Goal: Check status: Check status

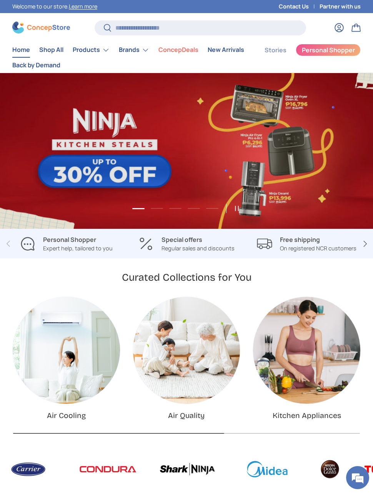
click at [338, 29] on link "Log in" at bounding box center [339, 27] width 17 height 17
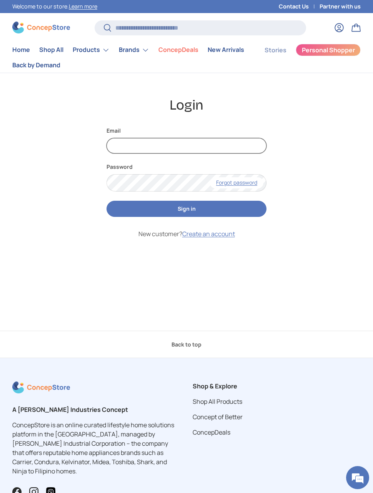
click at [247, 153] on input "Email" at bounding box center [187, 146] width 160 height 16
click at [327, 263] on div "Login Email Password Forgot password Sign in New customer? Create an account" at bounding box center [186, 202] width 348 height 211
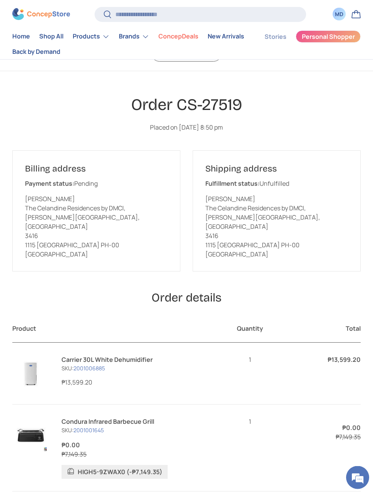
scroll to position [30, 0]
